Goal: Transaction & Acquisition: Subscribe to service/newsletter

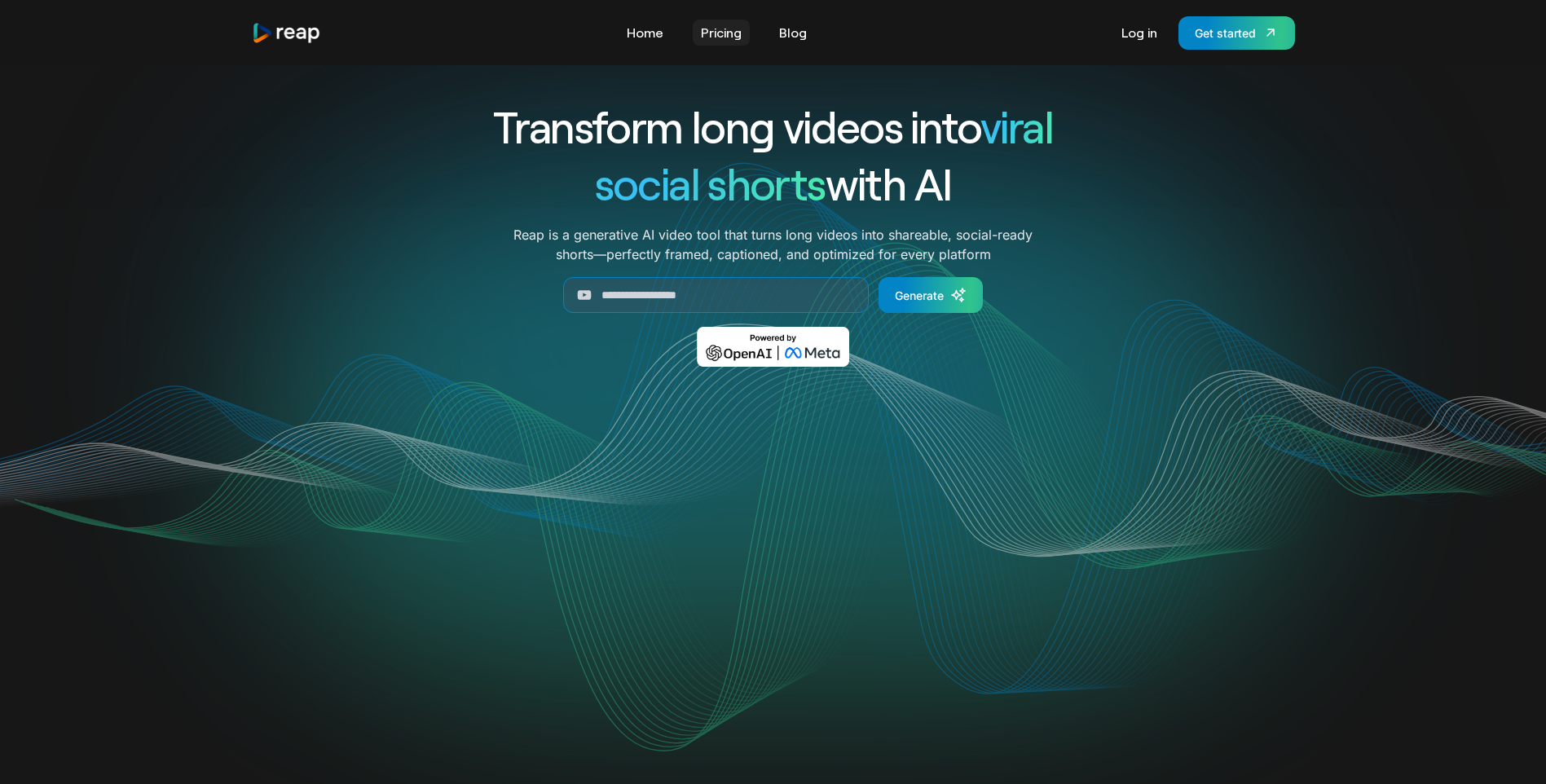
click at [719, 44] on link "Pricing" at bounding box center [721, 32] width 57 height 26
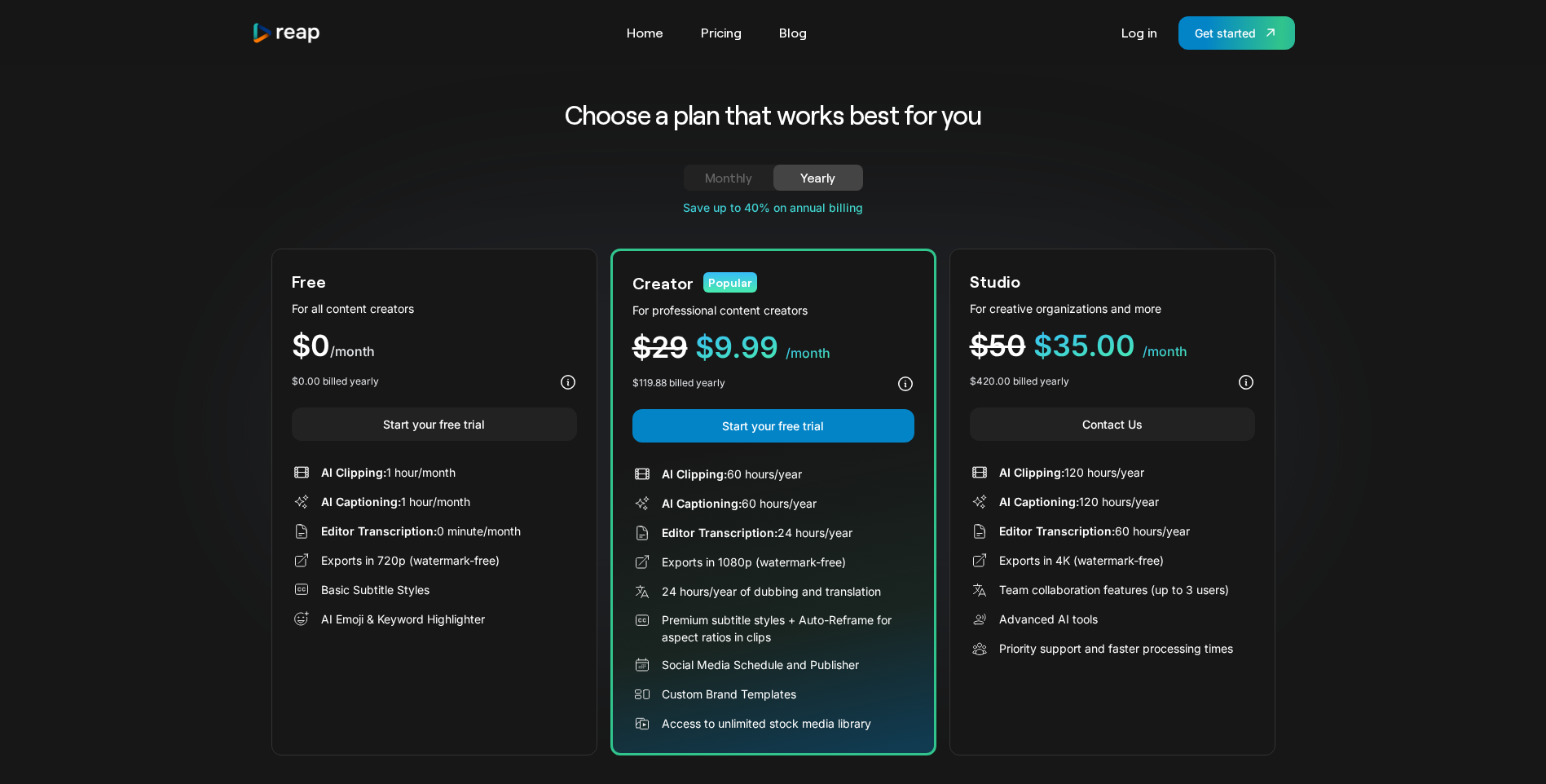
click at [483, 347] on div "$0 /month" at bounding box center [435, 345] width 285 height 30
click at [455, 412] on link "Start your free trial" at bounding box center [435, 424] width 285 height 33
